Goal: Information Seeking & Learning: Learn about a topic

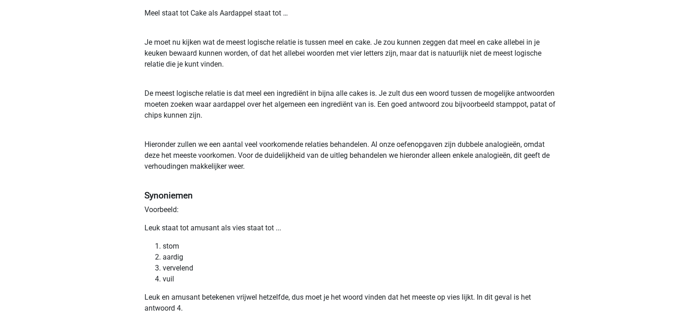
scroll to position [341, 0]
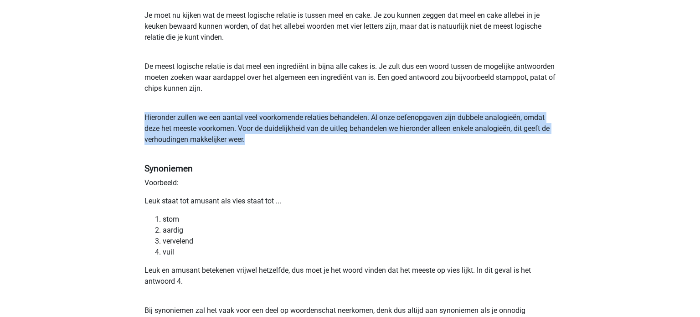
drag, startPoint x: 146, startPoint y: 114, endPoint x: 287, endPoint y: 141, distance: 143.8
click at [287, 141] on p "Hieronder zullen we een aantal veel voorkomende relaties behandelen. Al onze oe…" at bounding box center [350, 134] width 411 height 44
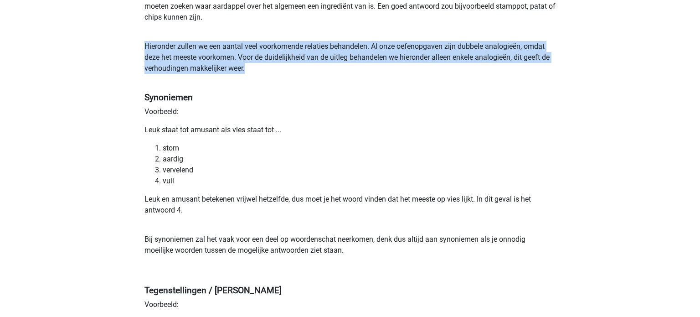
scroll to position [414, 0]
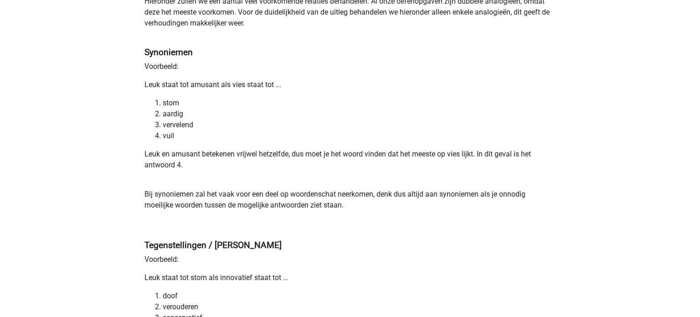
scroll to position [460, 0]
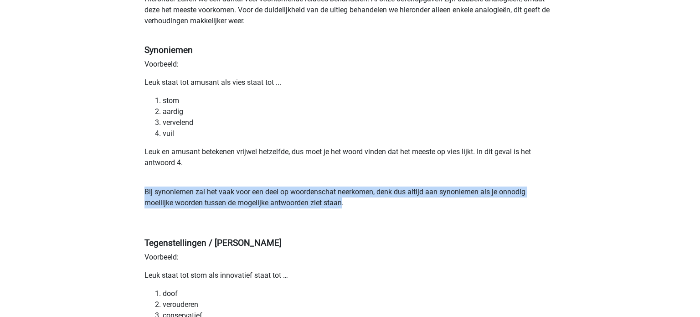
drag, startPoint x: 141, startPoint y: 189, endPoint x: 343, endPoint y: 201, distance: 201.9
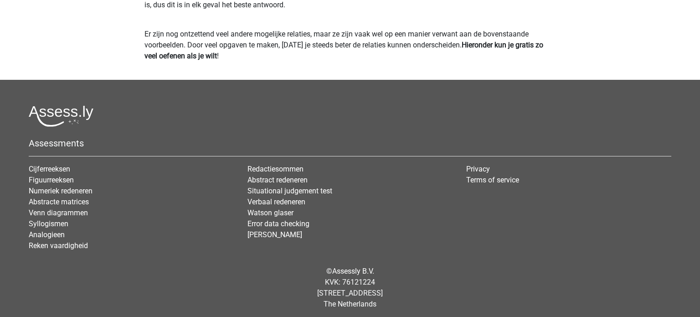
scroll to position [1745, 0]
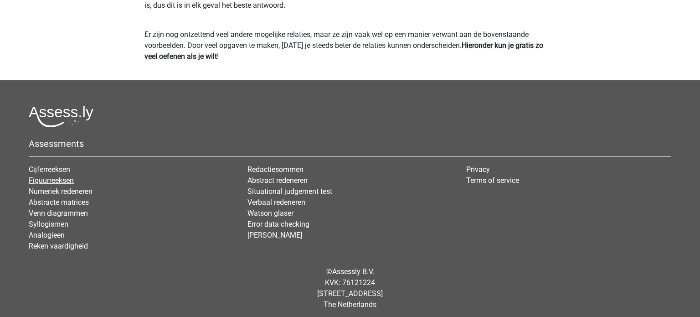
click at [67, 184] on link "Figuurreeksen" at bounding box center [51, 180] width 45 height 9
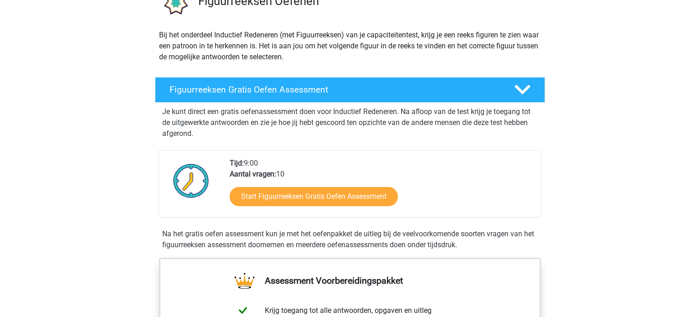
scroll to position [88, 0]
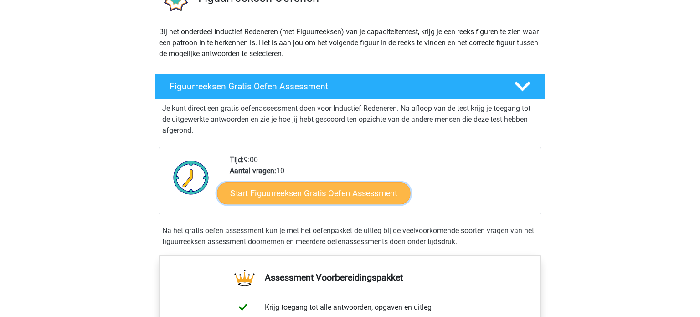
click at [287, 202] on link "Start Figuurreeksen Gratis Oefen Assessment" at bounding box center [314, 193] width 193 height 22
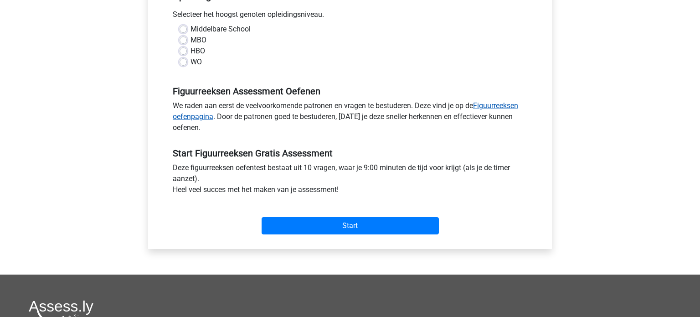
click at [504, 108] on link "Figuurreeksen oefenpagina" at bounding box center [346, 111] width 346 height 20
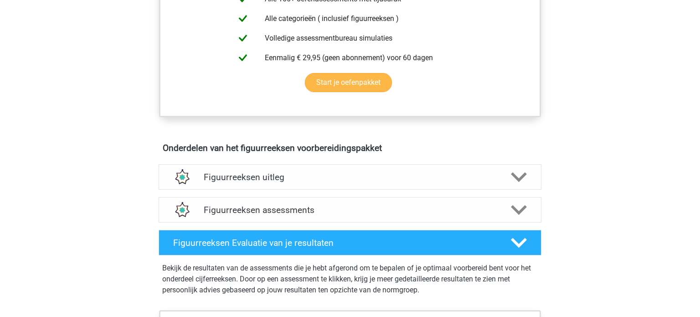
scroll to position [416, 0]
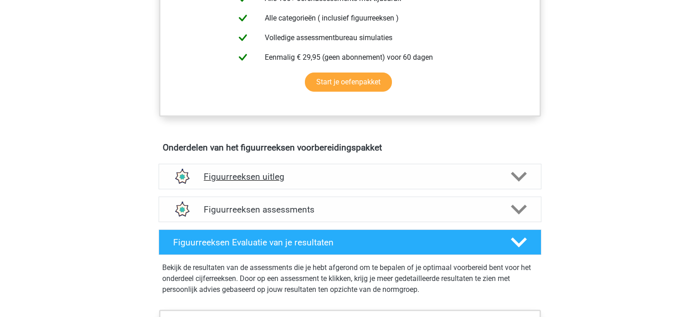
click at [359, 182] on div "Figuurreeksen uitleg" at bounding box center [350, 177] width 383 height 26
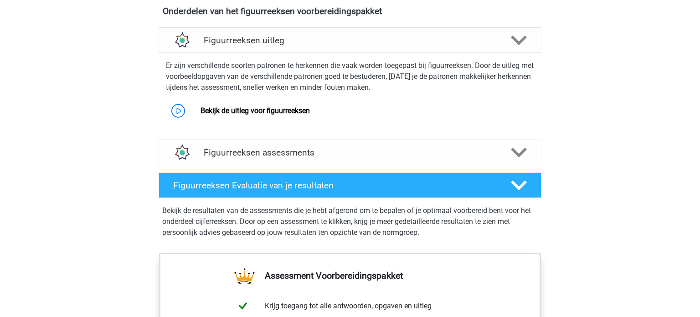
scroll to position [557, 0]
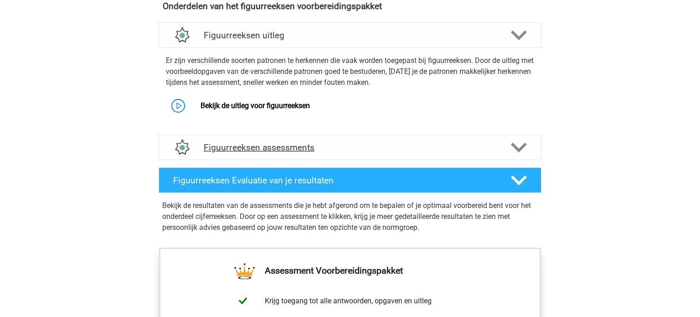
click at [376, 146] on h4 "Figuurreeksen assessments" at bounding box center [350, 147] width 293 height 10
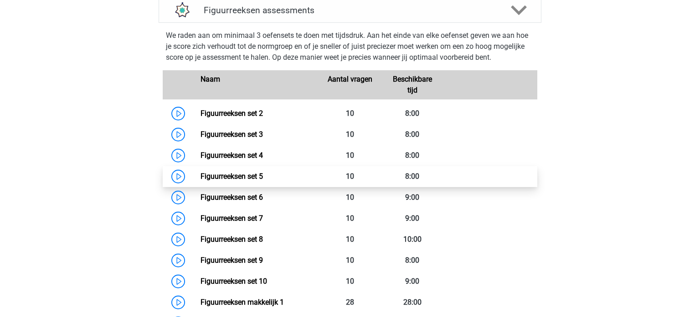
scroll to position [700, 0]
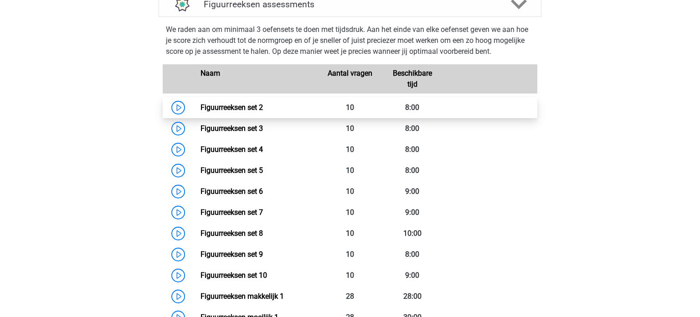
click at [201, 107] on link "Figuurreeksen set 2" at bounding box center [232, 107] width 62 height 9
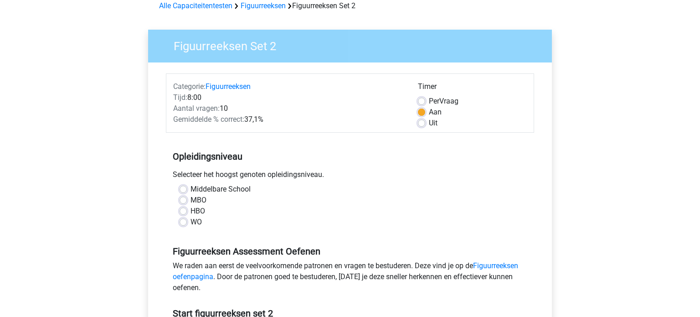
scroll to position [71, 0]
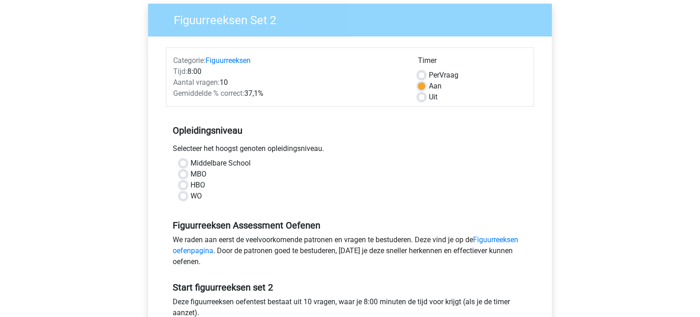
click at [182, 177] on div "MBO" at bounding box center [350, 174] width 341 height 11
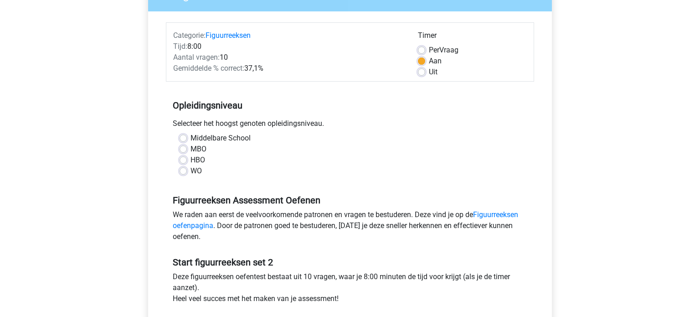
scroll to position [286, 0]
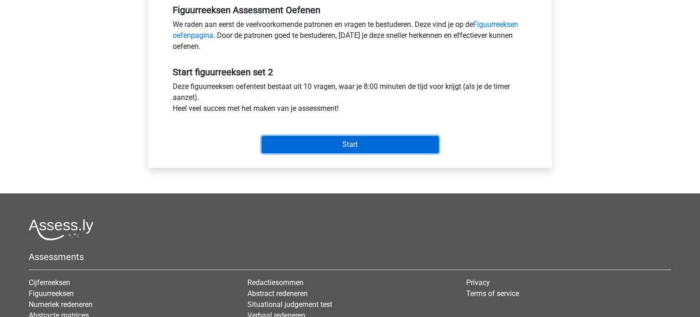
click at [356, 150] on input "Start" at bounding box center [350, 144] width 177 height 17
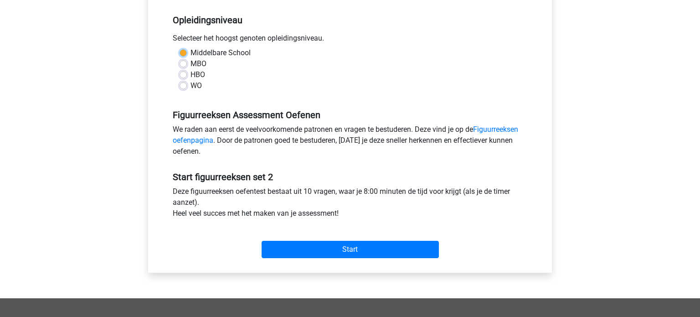
scroll to position [181, 0]
click at [201, 90] on label "WO" at bounding box center [196, 86] width 11 height 11
click at [187, 90] on input "WO" at bounding box center [183, 85] width 7 height 9
radio input "true"
click at [191, 63] on label "MBO" at bounding box center [199, 64] width 16 height 11
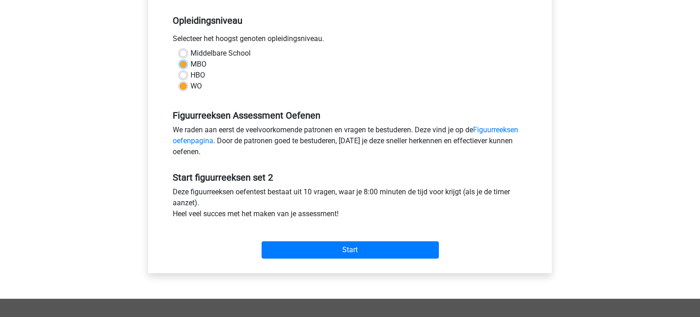
click at [183, 63] on input "MBO" at bounding box center [183, 63] width 7 height 9
radio input "true"
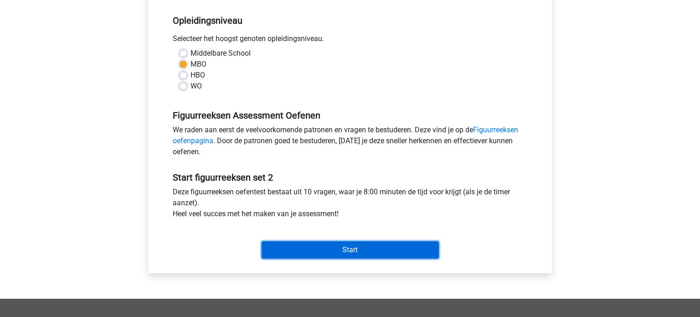
click at [326, 251] on input "Start" at bounding box center [350, 249] width 177 height 17
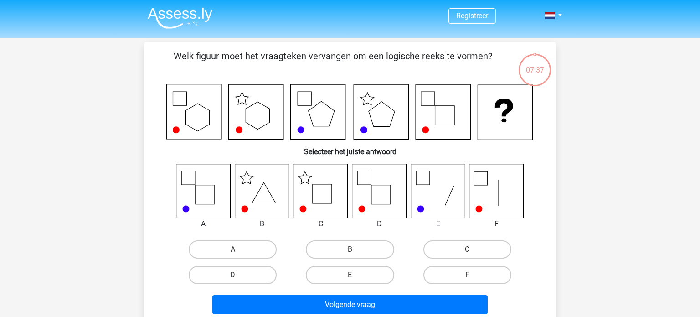
click at [252, 277] on label "D" at bounding box center [233, 275] width 88 height 18
click at [239, 277] on input "D" at bounding box center [236, 278] width 6 height 6
radio input "true"
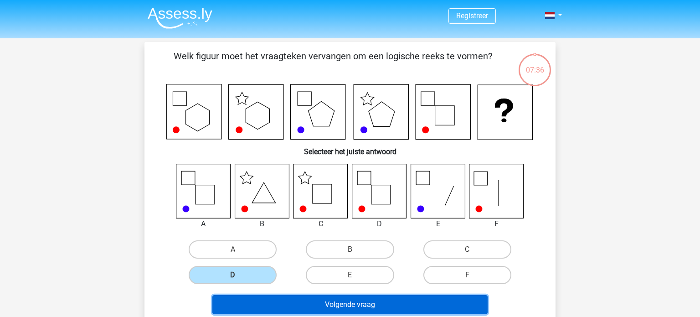
click at [333, 309] on button "Volgende vraag" at bounding box center [350, 304] width 276 height 19
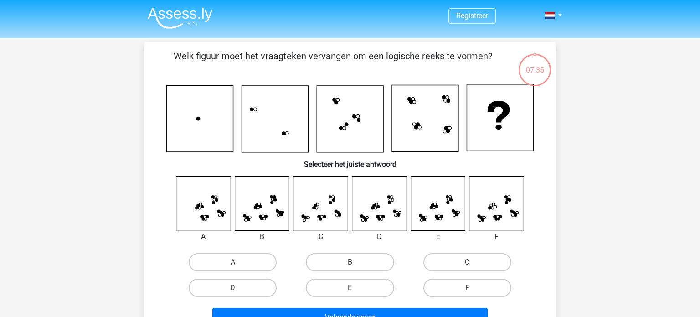
scroll to position [42, 0]
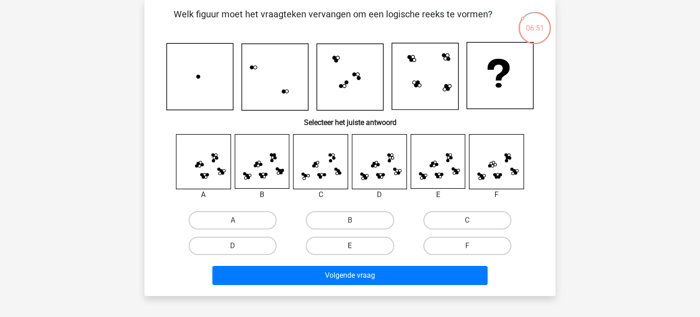
click at [330, 249] on label "E" at bounding box center [350, 246] width 88 height 18
click at [350, 249] on input "E" at bounding box center [353, 249] width 6 height 6
radio input "true"
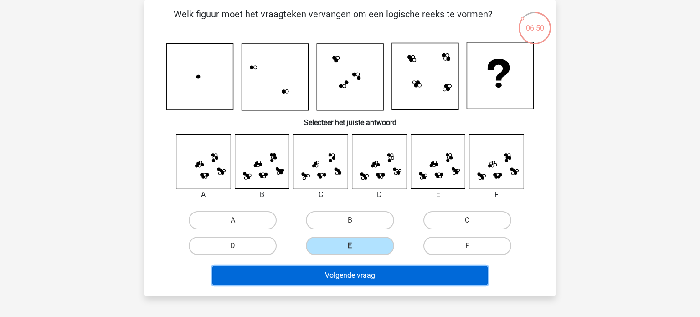
click at [340, 273] on button "Volgende vraag" at bounding box center [350, 275] width 276 height 19
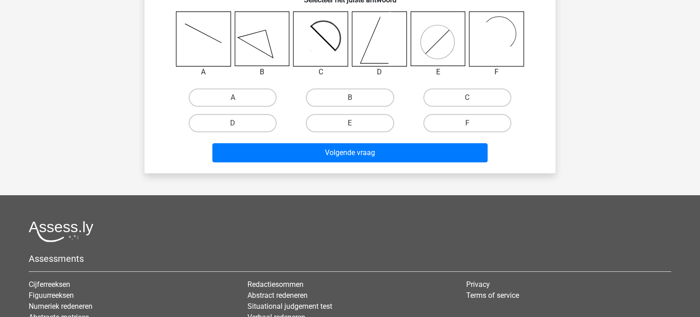
scroll to position [158, 0]
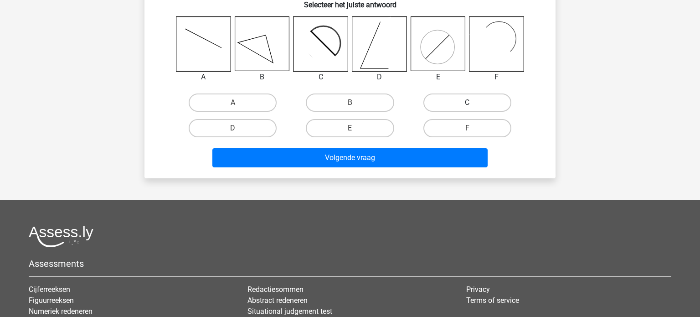
click at [434, 98] on label "C" at bounding box center [468, 102] width 88 height 18
click at [467, 103] on input "C" at bounding box center [470, 106] width 6 height 6
radio input "true"
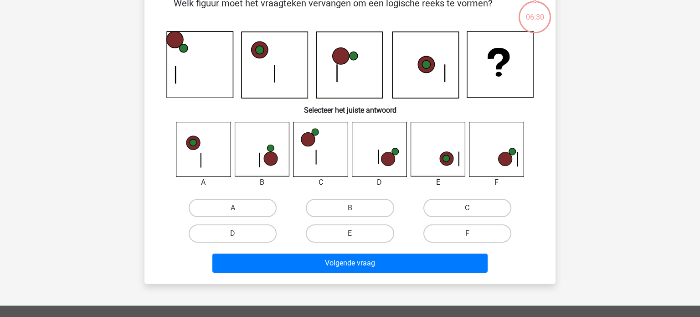
scroll to position [42, 0]
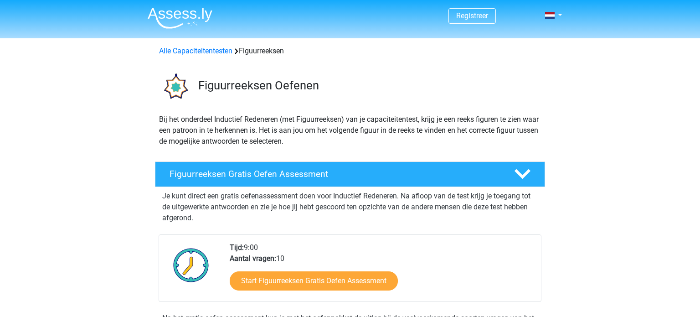
scroll to position [88, 0]
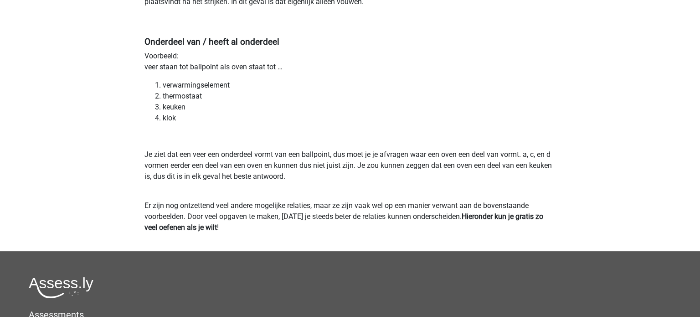
scroll to position [1724, 0]
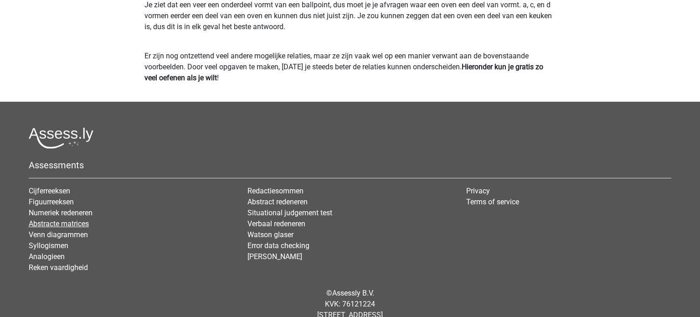
click at [67, 223] on link "Abstracte matrices" at bounding box center [59, 223] width 60 height 9
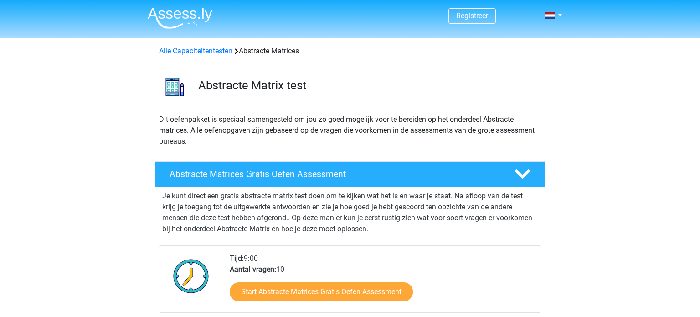
click at [180, 19] on img at bounding box center [180, 17] width 65 height 21
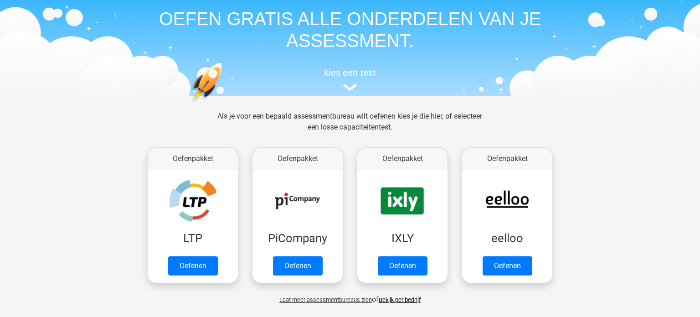
scroll to position [106, 0]
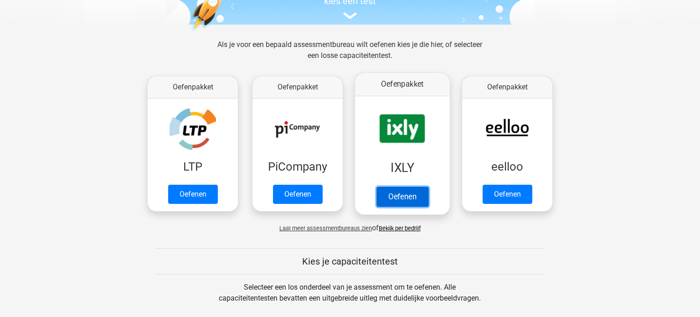
click at [408, 199] on link "Oefenen" at bounding box center [403, 196] width 52 height 20
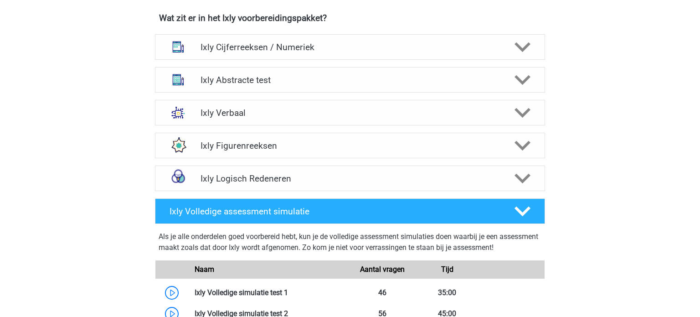
scroll to position [585, 0]
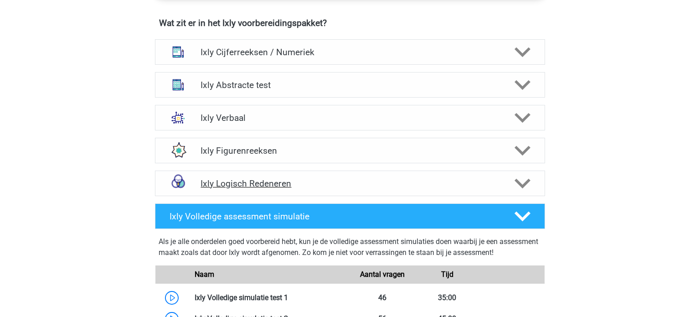
click at [426, 175] on div "Ixly Logisch Redeneren" at bounding box center [350, 184] width 390 height 26
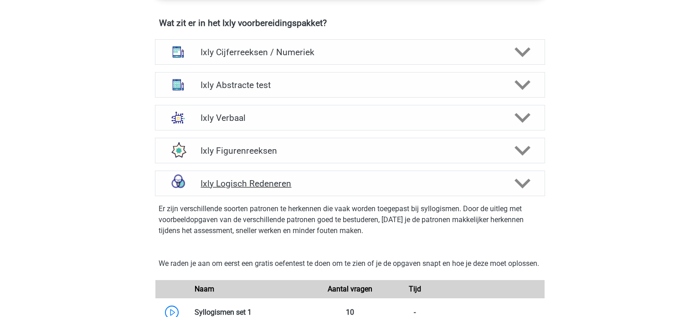
click at [249, 179] on h4 "Ixly Logisch Redeneren" at bounding box center [350, 183] width 299 height 10
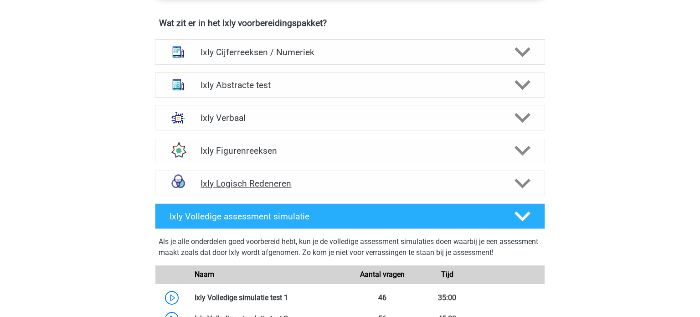
click at [252, 183] on h4 "Ixly Logisch Redeneren" at bounding box center [350, 183] width 299 height 10
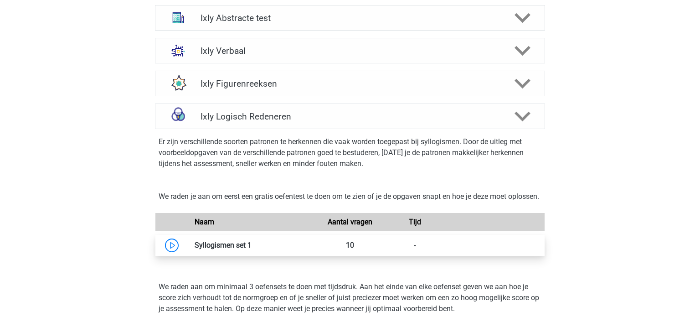
scroll to position [653, 0]
click at [252, 249] on link at bounding box center [252, 244] width 0 height 9
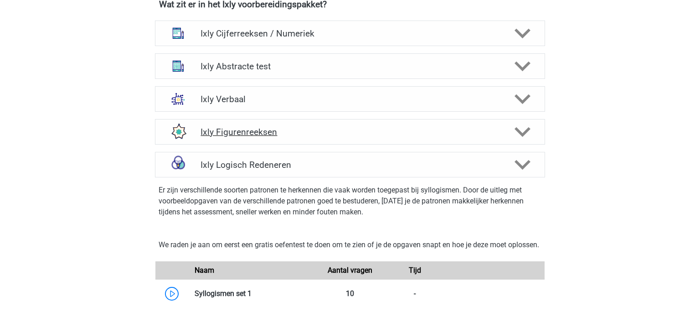
scroll to position [595, 0]
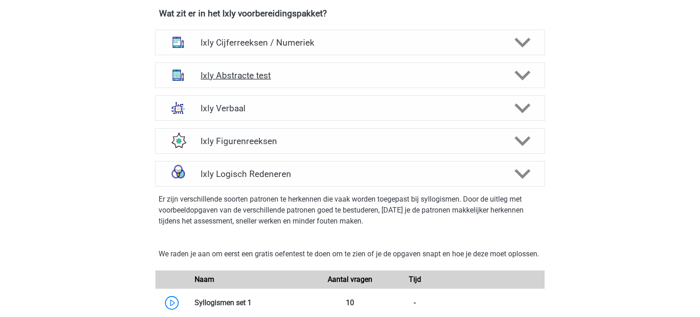
click at [447, 79] on h4 "Ixly Abstracte test" at bounding box center [350, 75] width 299 height 10
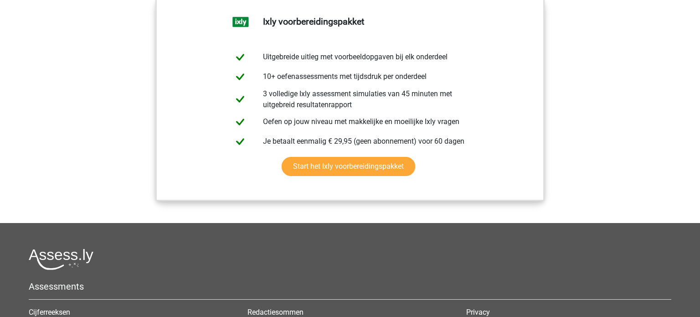
scroll to position [2003, 0]
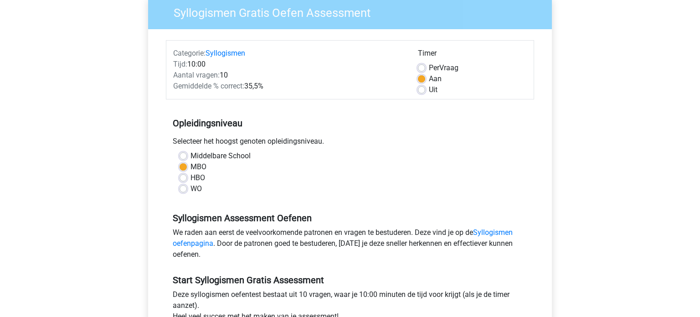
scroll to position [150, 0]
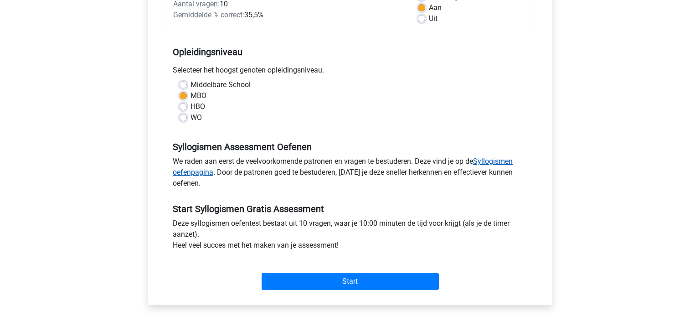
click at [501, 159] on link "Syllogismen oefenpagina" at bounding box center [343, 167] width 340 height 20
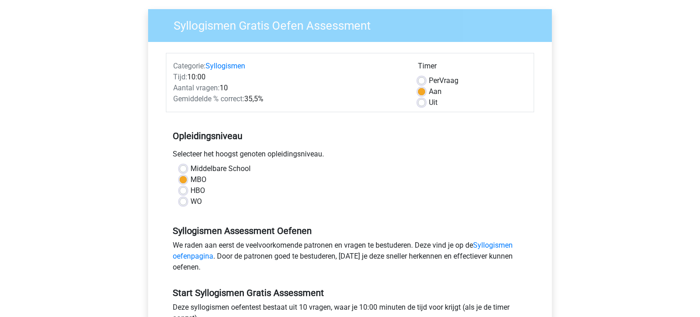
scroll to position [0, 0]
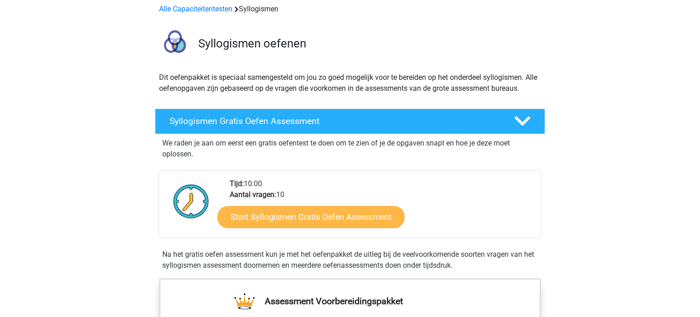
scroll to position [43, 0]
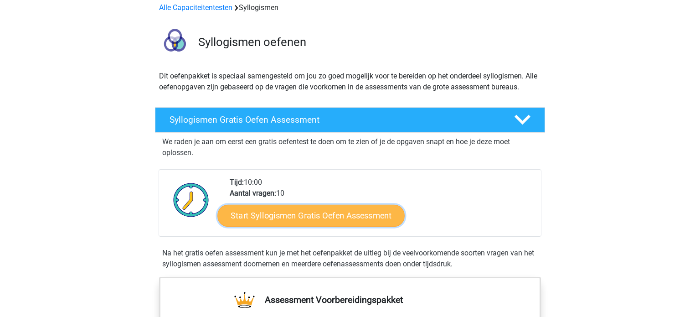
click at [320, 213] on link "Start Syllogismen Gratis Oefen Assessment" at bounding box center [311, 215] width 187 height 22
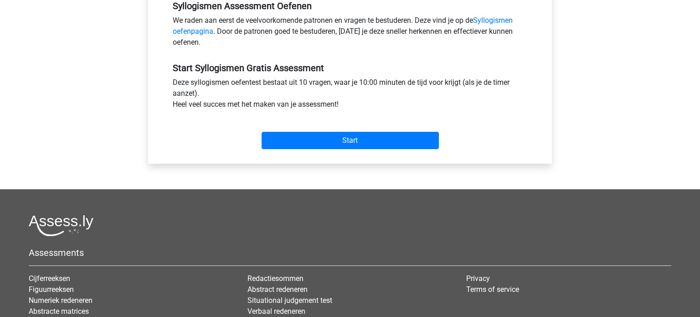
scroll to position [297, 0]
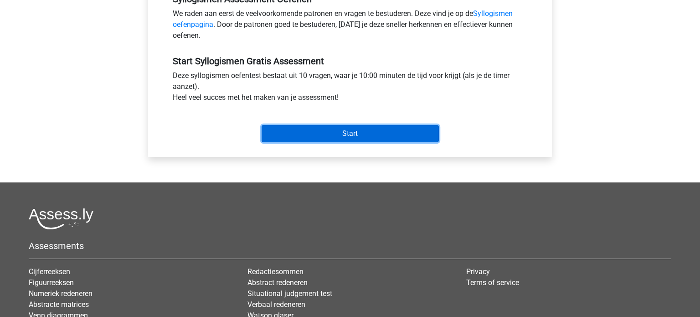
click at [340, 139] on input "Start" at bounding box center [350, 133] width 177 height 17
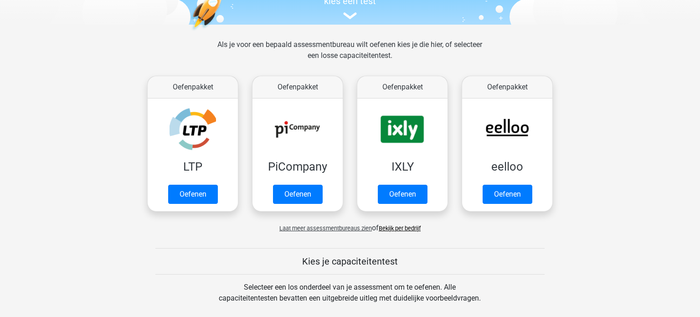
scroll to position [106, 0]
